Goal: Obtain resource: Download file/media

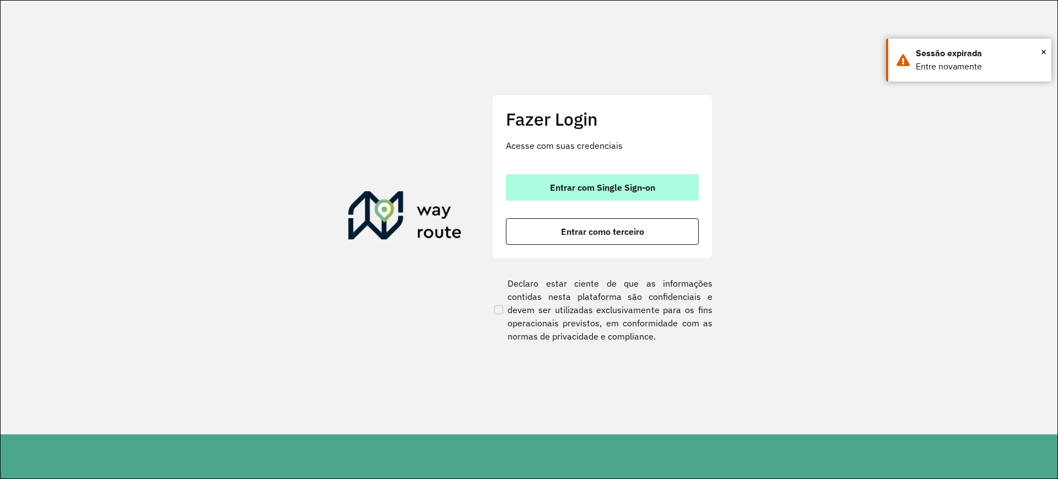
click at [682, 176] on button "Entrar com Single Sign-on" at bounding box center [602, 187] width 193 height 26
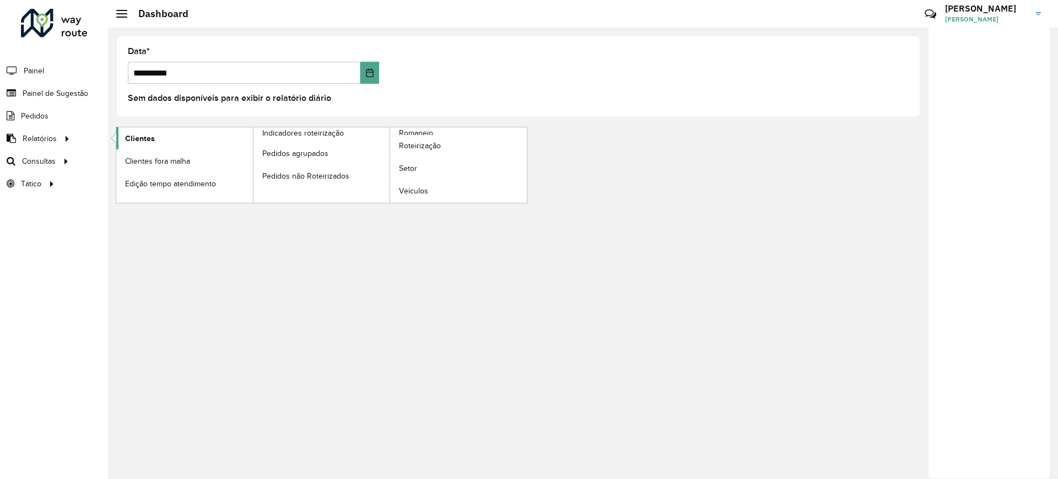
click at [199, 139] on link "Clientes" at bounding box center [184, 138] width 137 height 22
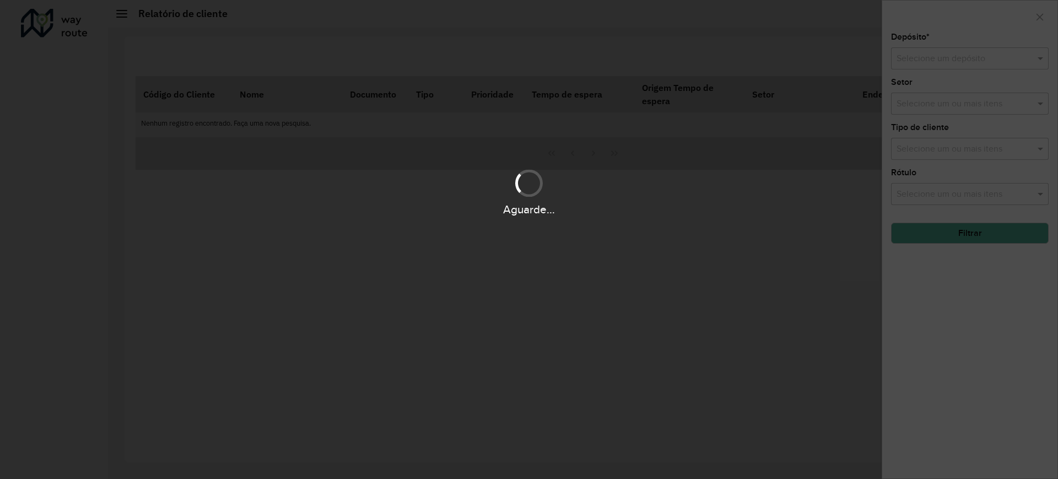
click at [199, 139] on body "Aguarde... Pop-up bloqueado! Seu navegador bloqueou automáticamente a abertura …" at bounding box center [529, 239] width 1058 height 479
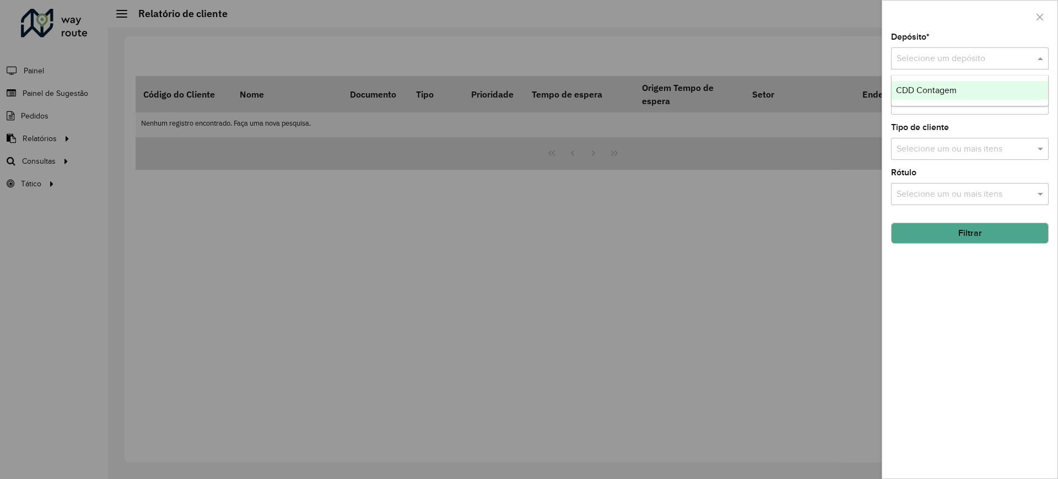
click at [928, 63] on input "text" at bounding box center [959, 58] width 125 height 13
click at [923, 89] on span "CDD Contagem" at bounding box center [926, 89] width 61 height 9
click at [938, 239] on button "Filtrar" at bounding box center [970, 233] width 158 height 21
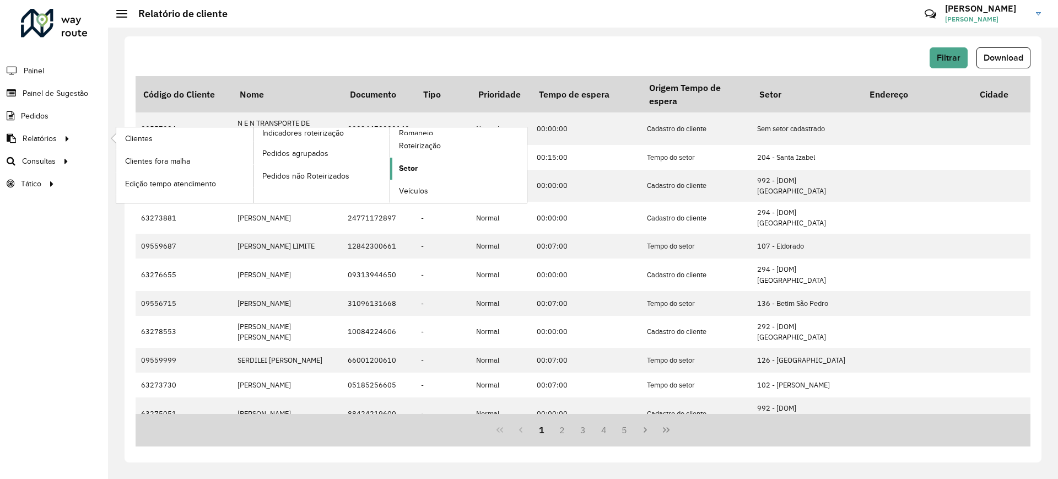
click at [411, 169] on span "Setor" at bounding box center [408, 169] width 19 height 12
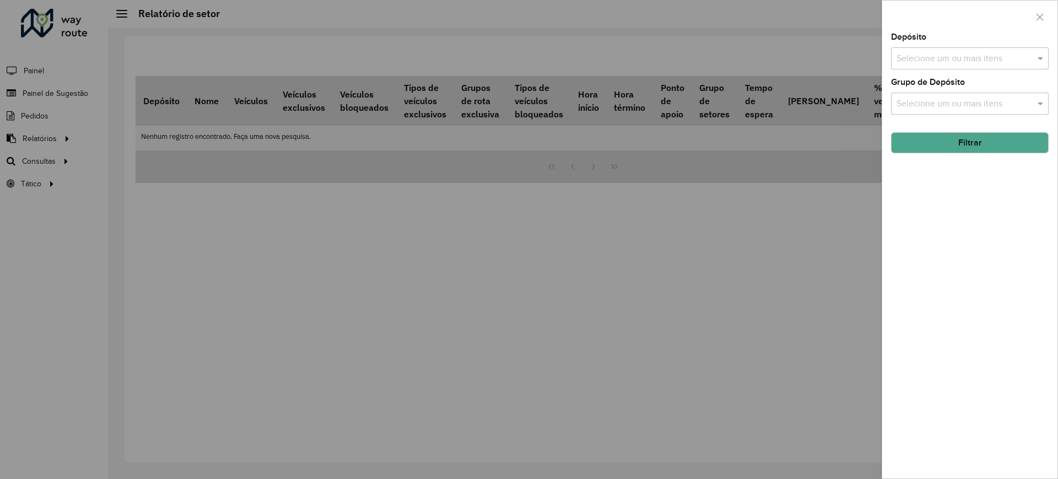
click at [918, 66] on div "Selecione um ou mais itens" at bounding box center [970, 58] width 158 height 22
click at [911, 107] on div "CDD Contagem" at bounding box center [970, 113] width 157 height 19
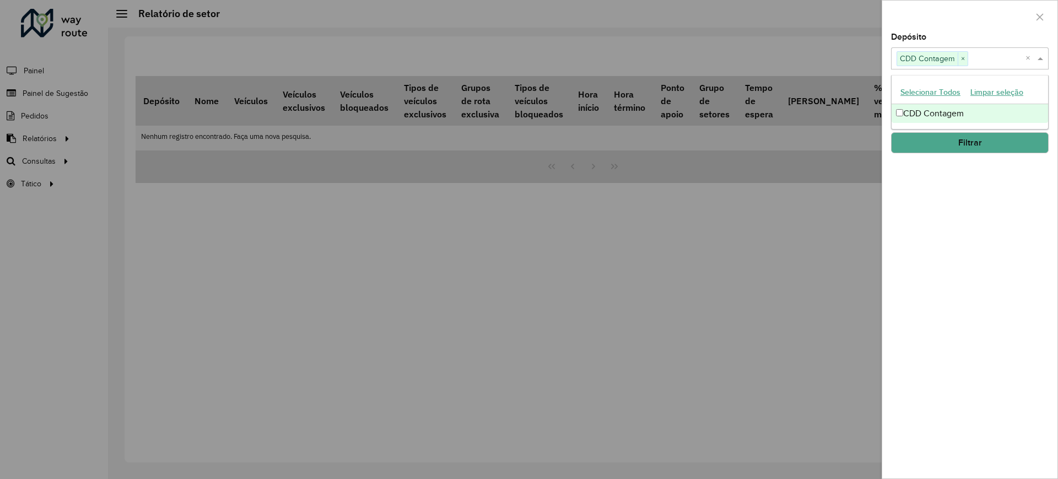
click at [931, 132] on button "Filtrar" at bounding box center [970, 142] width 158 height 21
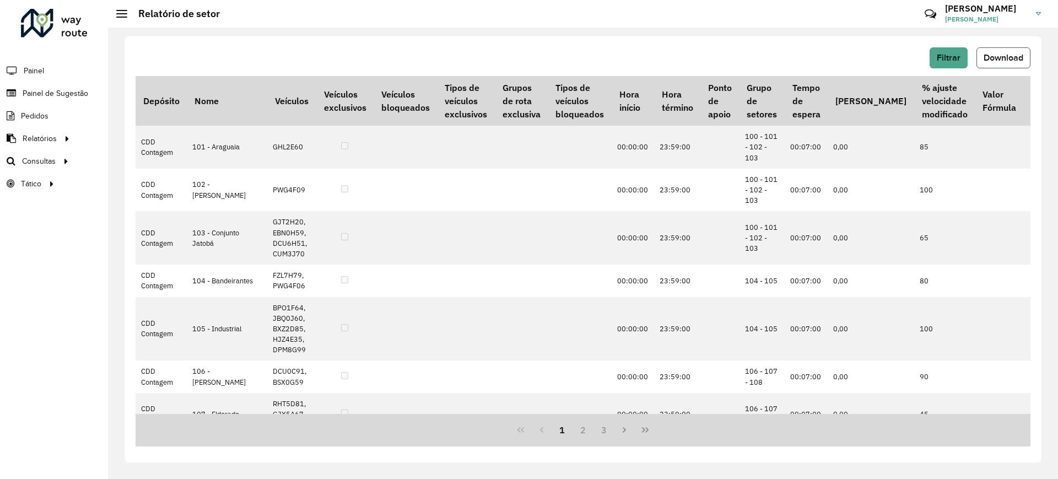
click at [1014, 57] on span "Download" at bounding box center [1004, 57] width 40 height 9
